Goal: Transaction & Acquisition: Purchase product/service

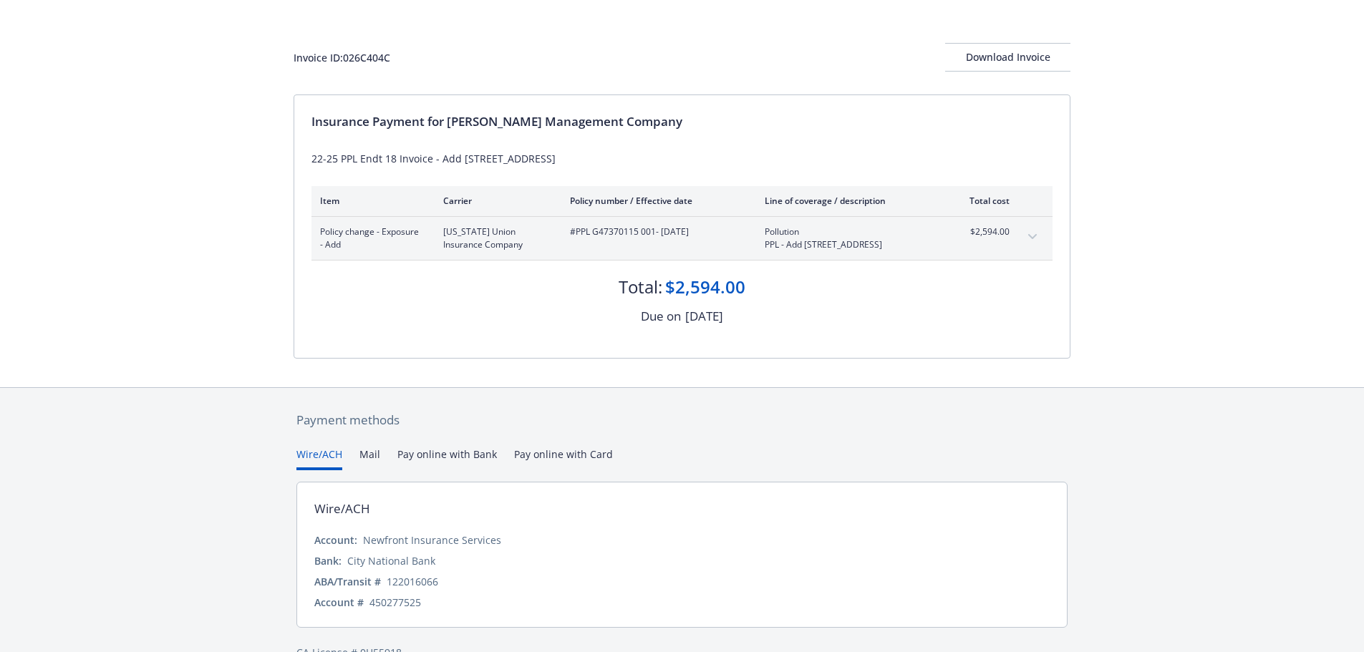
scroll to position [85, 0]
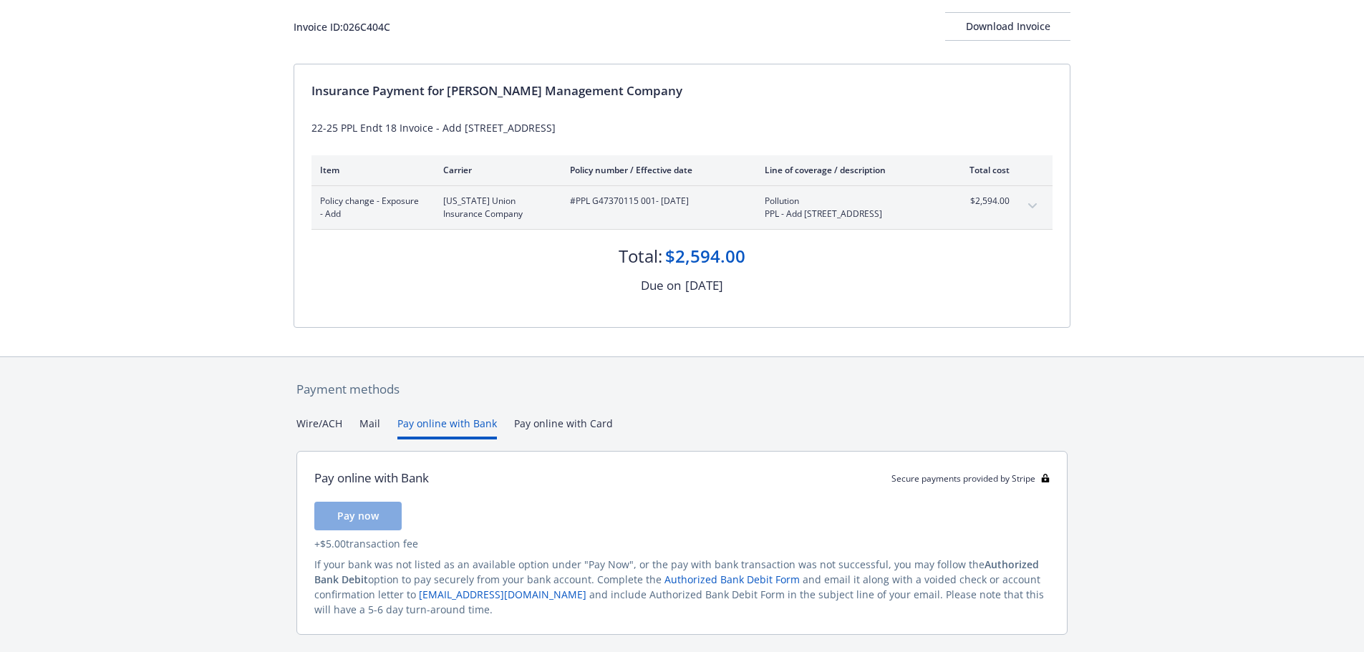
click at [470, 431] on button "Pay online with Bank" at bounding box center [447, 428] width 100 height 24
click at [669, 580] on link "Authorized Bank Debit Form" at bounding box center [731, 580] width 135 height 14
